Goal: Find contact information: Find contact information

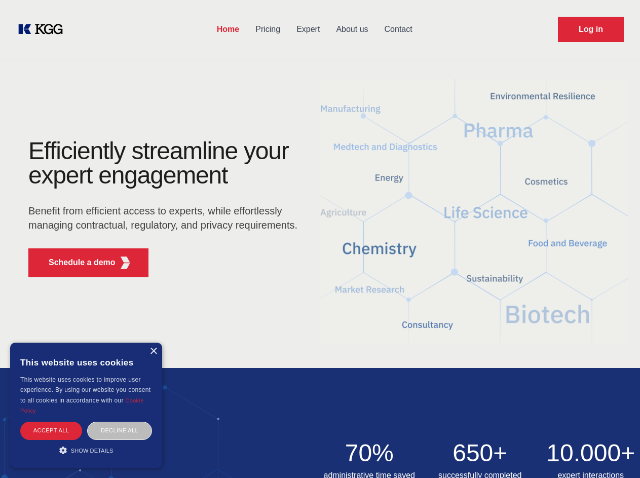
click at [320, 239] on div "Efficiently streamline your expert engagement Benefit from efficient access to …" at bounding box center [166, 212] width 308 height 146
click at [76, 263] on p "Schedule a demo" at bounding box center [82, 262] width 67 height 12
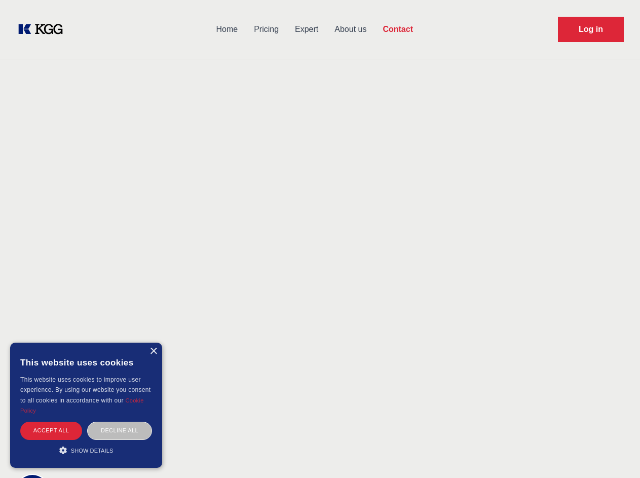
click at [153, 351] on div "× This website uses cookies This website uses cookies to improve user experienc…" at bounding box center [86, 405] width 152 height 125
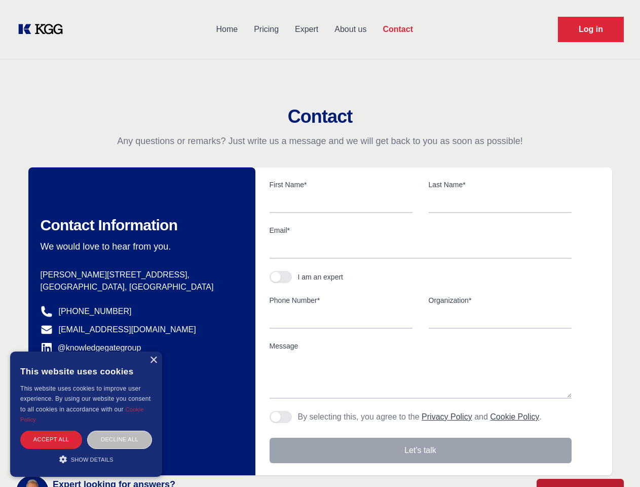
click at [51, 430] on div "Accept all" at bounding box center [51, 439] width 62 height 18
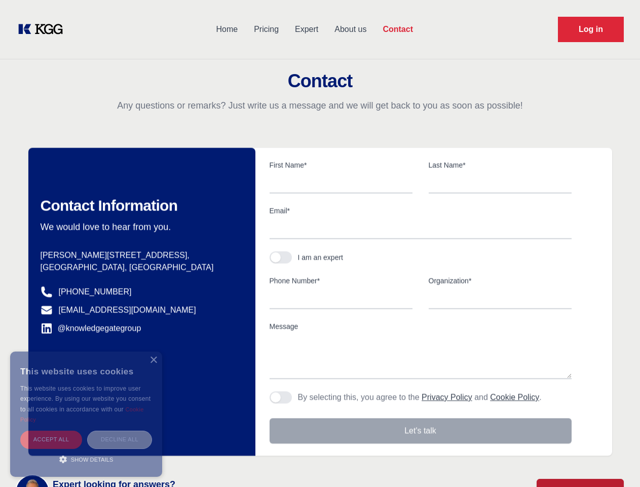
click at [120, 430] on div "Decline all" at bounding box center [119, 439] width 65 height 18
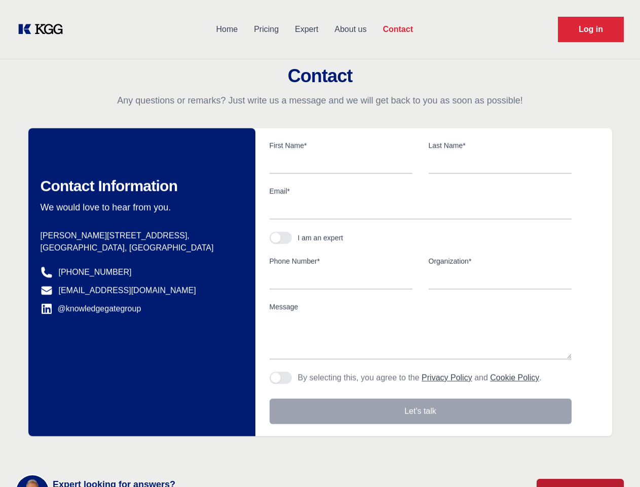
click at [86, 450] on main "Contact Any questions or remarks? Just write us a message and we will get back …" at bounding box center [320, 264] width 640 height 528
